Goal: Task Accomplishment & Management: Manage account settings

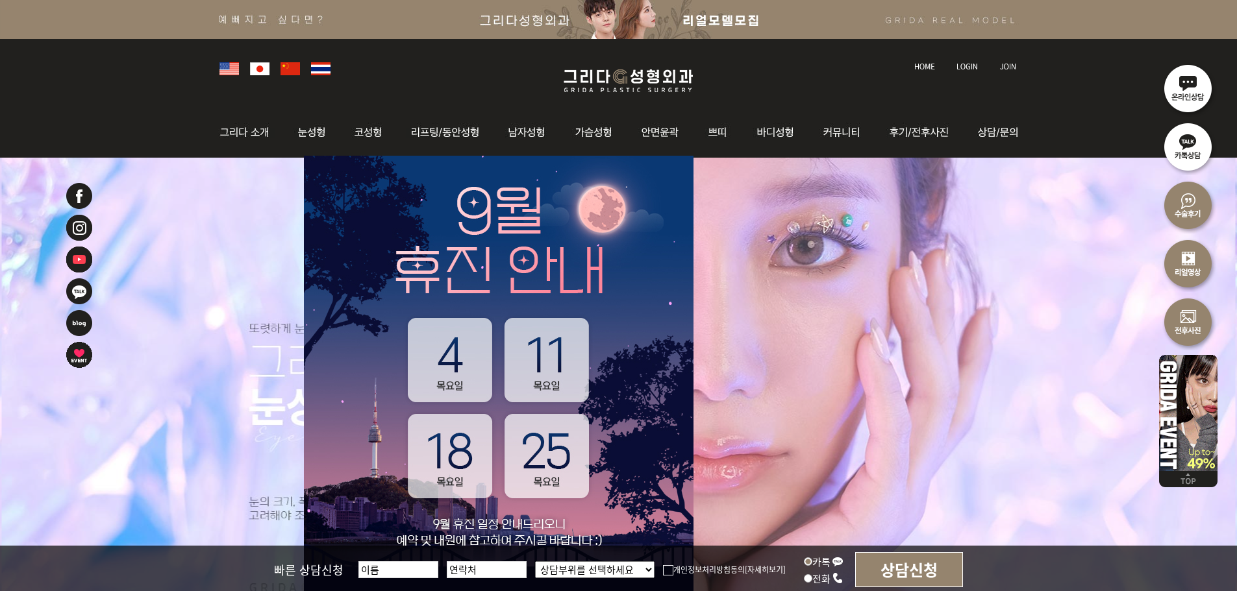
click at [969, 68] on img at bounding box center [966, 66] width 21 height 7
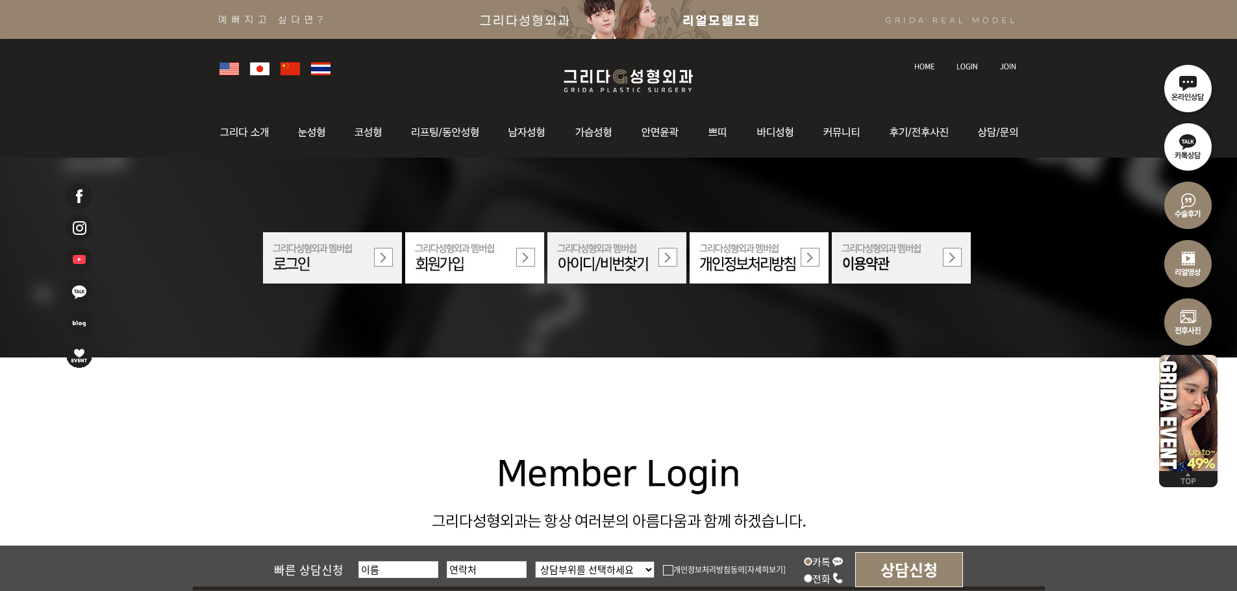
scroll to position [325, 0]
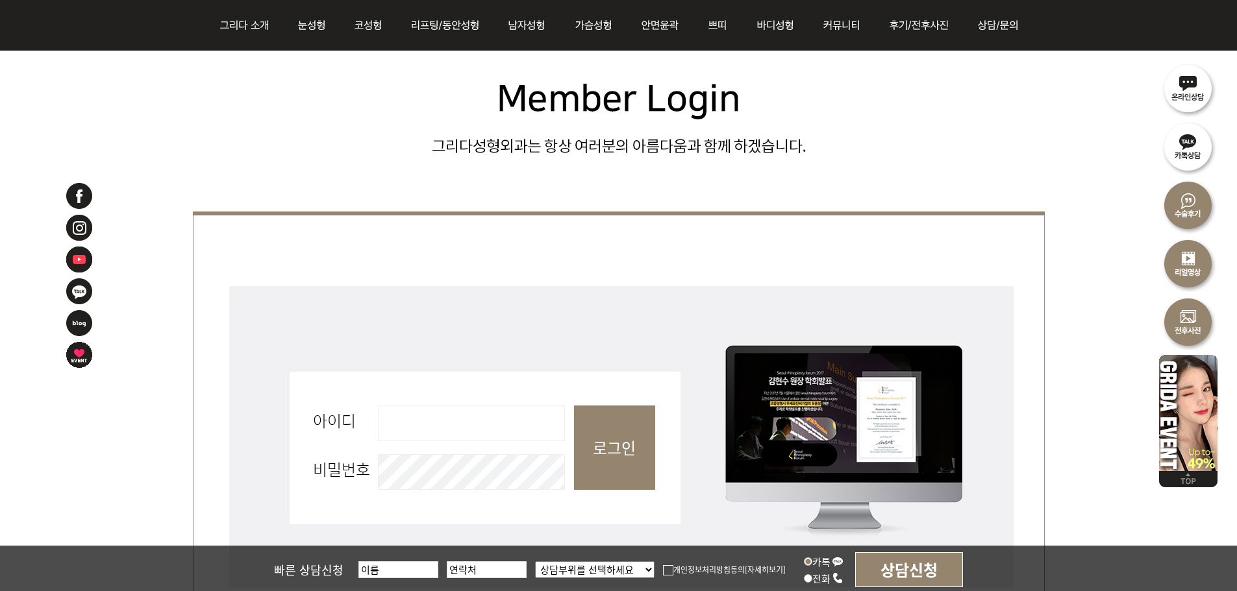
click at [484, 413] on input "아이디 필수" at bounding box center [471, 424] width 187 height 36
type input "admin"
click at [611, 474] on input "로그인" at bounding box center [614, 448] width 81 height 84
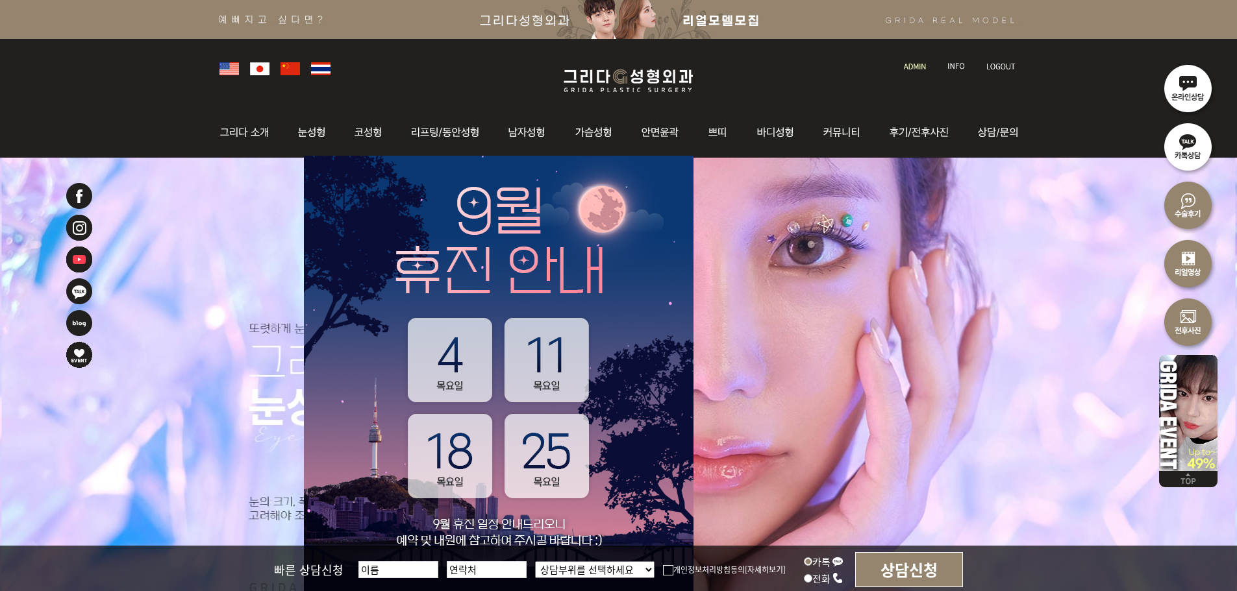
click at [914, 68] on img at bounding box center [915, 66] width 22 height 7
